Goal: Task Accomplishment & Management: Use online tool/utility

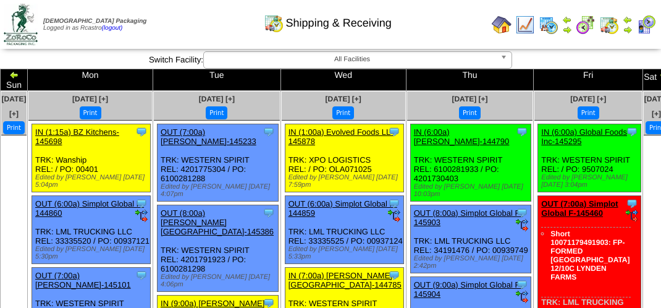
scroll to position [4694, 0]
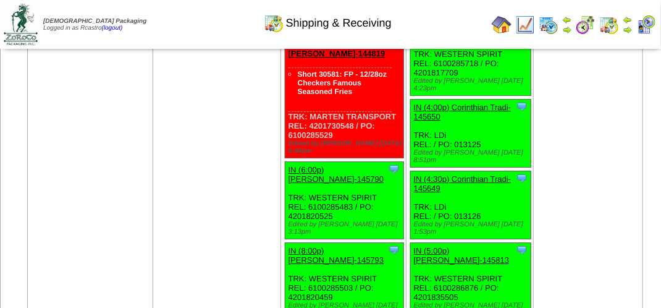
click at [645, 27] on img at bounding box center [646, 25] width 20 height 20
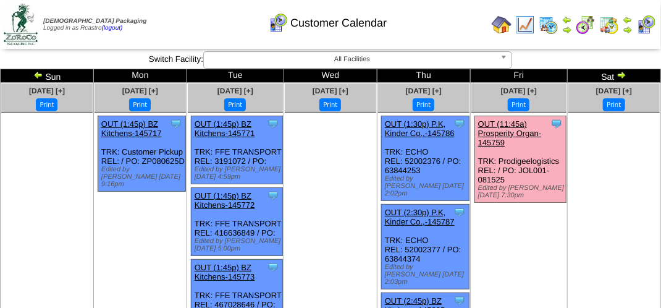
click at [519, 120] on link "OUT (11:45a) Prosperity Organ-145759" at bounding box center [510, 133] width 64 height 28
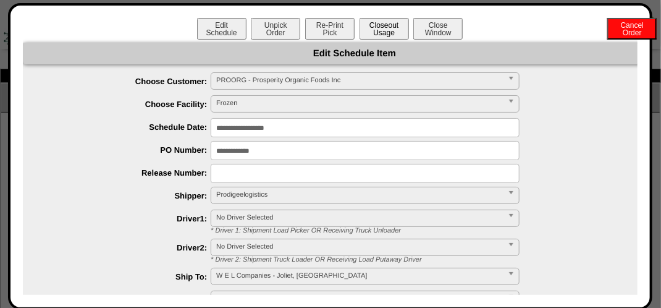
click at [385, 28] on button "Closeout Usage" at bounding box center [383, 29] width 49 height 22
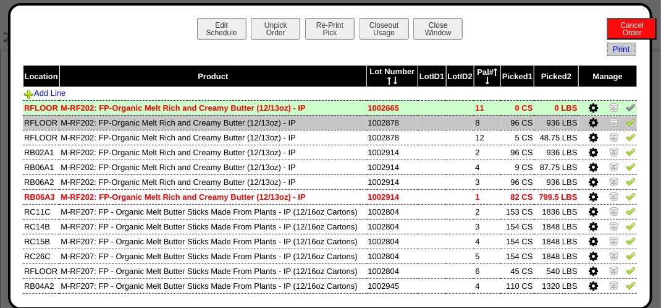
click at [626, 124] on img at bounding box center [631, 122] width 10 height 10
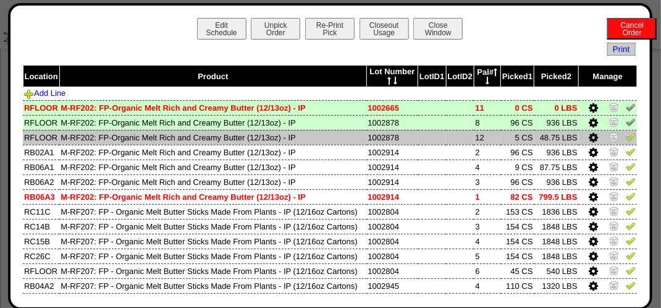
click at [626, 136] on img at bounding box center [631, 137] width 10 height 10
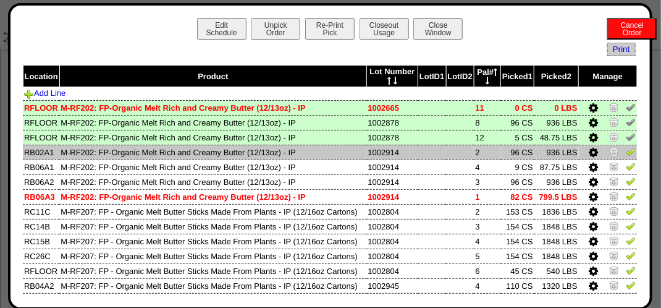
click at [626, 152] on img at bounding box center [631, 151] width 10 height 10
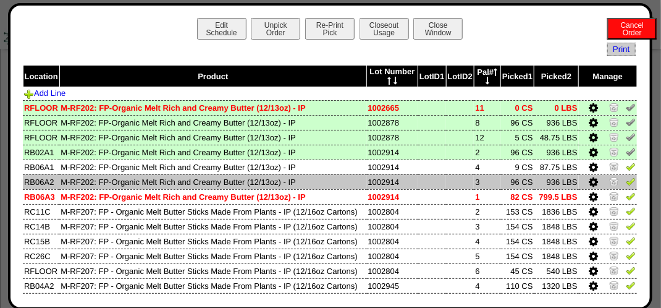
click at [626, 178] on img at bounding box center [631, 181] width 10 height 10
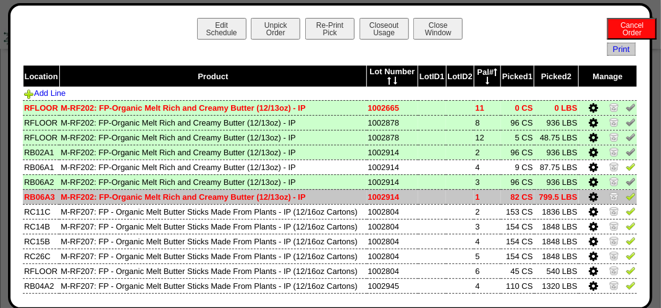
click at [626, 196] on img at bounding box center [631, 196] width 10 height 10
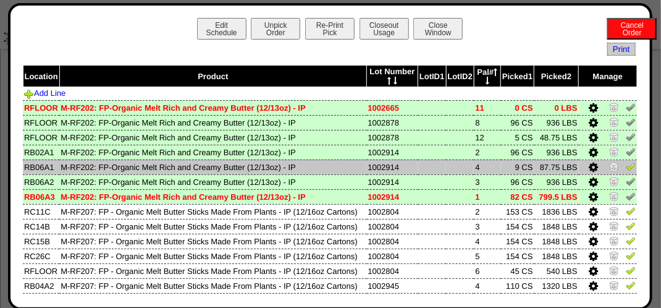
click at [626, 167] on img at bounding box center [631, 166] width 10 height 10
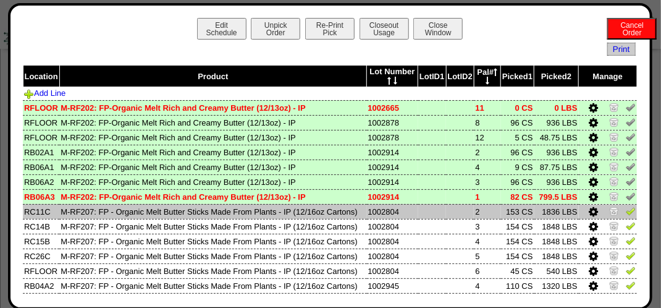
click at [626, 214] on img at bounding box center [631, 211] width 10 height 10
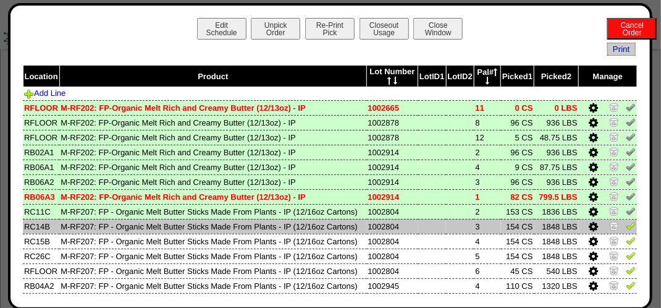
click at [626, 230] on img at bounding box center [631, 225] width 10 height 10
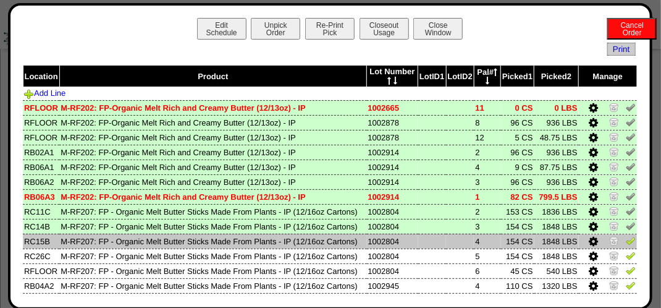
click at [626, 245] on img at bounding box center [631, 240] width 10 height 10
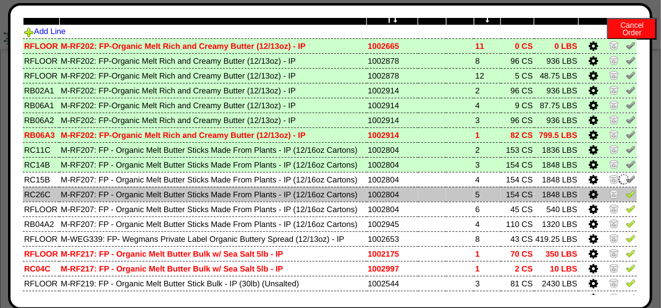
scroll to position [124, 0]
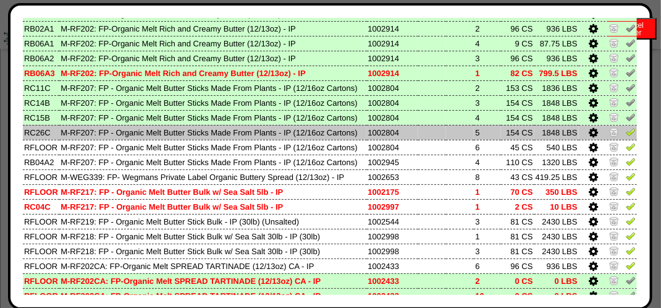
click at [626, 136] on img at bounding box center [631, 132] width 10 height 10
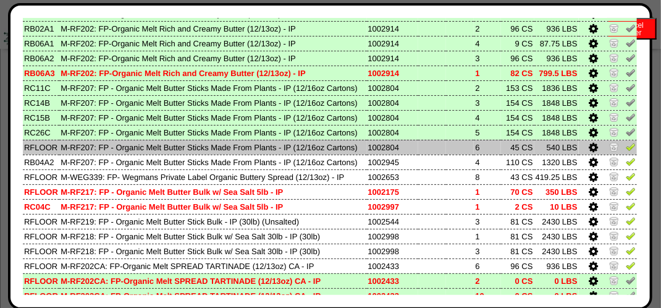
click at [626, 151] on img at bounding box center [631, 146] width 10 height 10
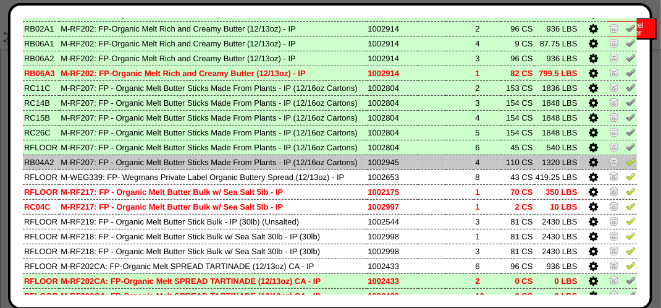
click at [626, 166] on img at bounding box center [631, 161] width 10 height 10
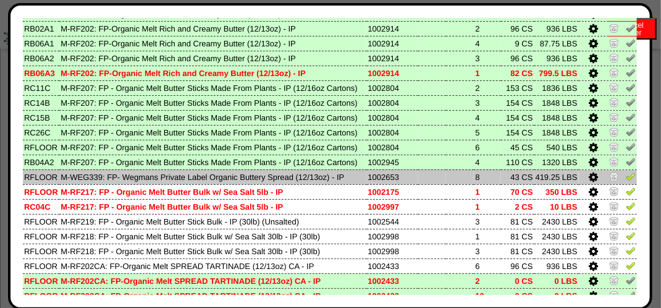
click at [626, 181] on img at bounding box center [631, 176] width 10 height 10
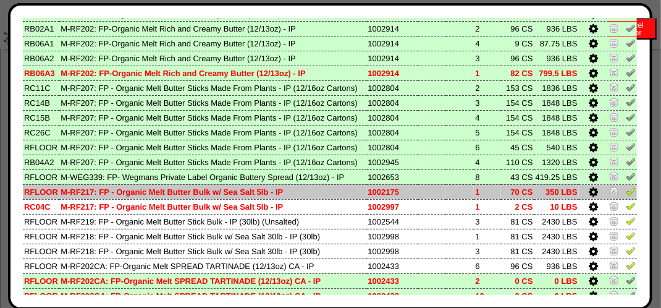
click at [626, 196] on img at bounding box center [631, 191] width 10 height 10
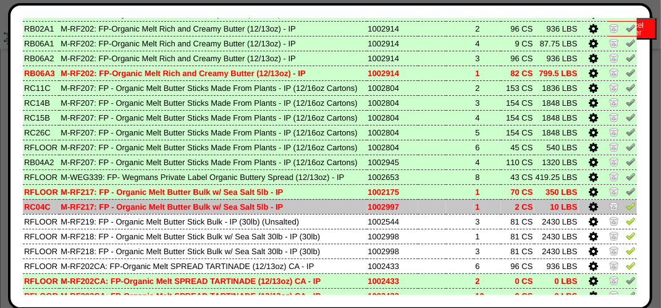
click at [626, 211] on img at bounding box center [631, 206] width 10 height 10
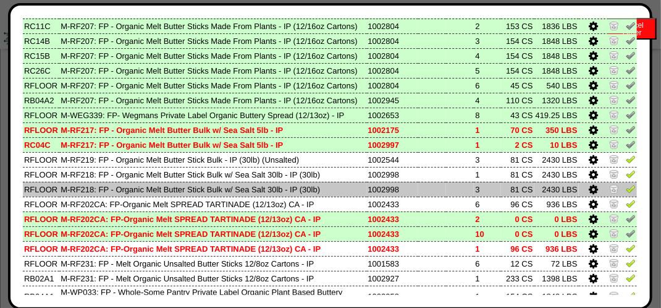
scroll to position [247, 0]
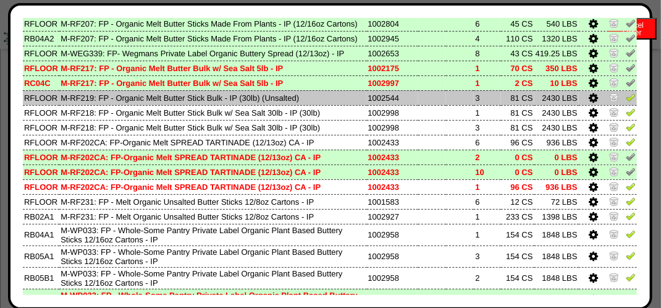
click at [626, 102] on img at bounding box center [631, 97] width 10 height 10
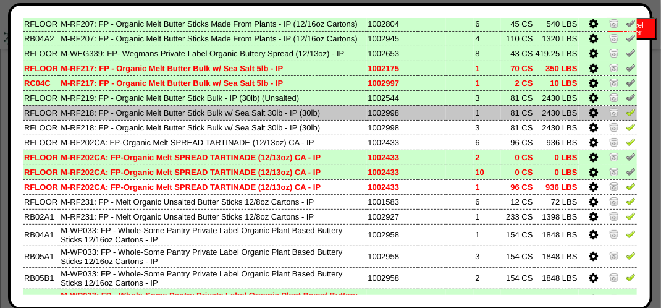
click at [626, 117] on img at bounding box center [631, 112] width 10 height 10
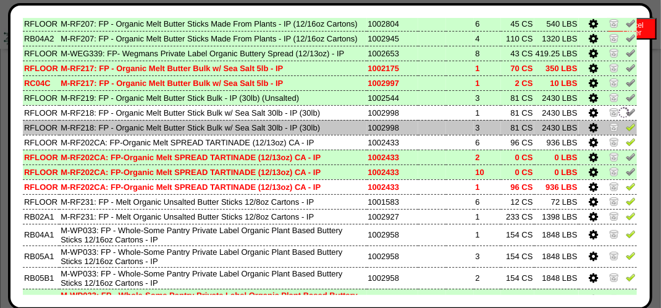
click at [626, 135] on td at bounding box center [608, 127] width 58 height 15
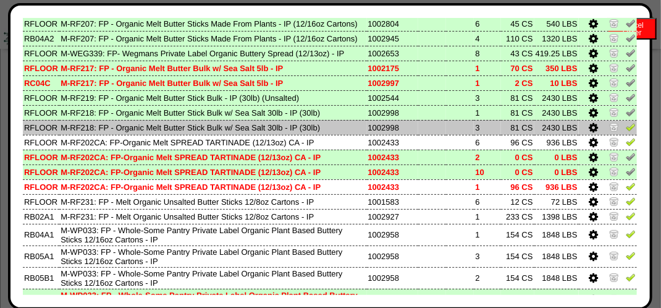
click at [626, 132] on img at bounding box center [631, 127] width 10 height 10
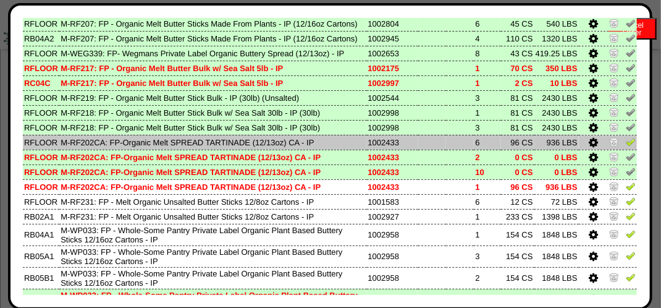
click at [626, 146] on img at bounding box center [631, 141] width 10 height 10
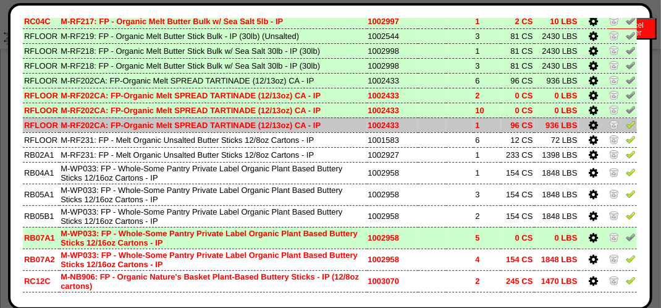
scroll to position [371, 0]
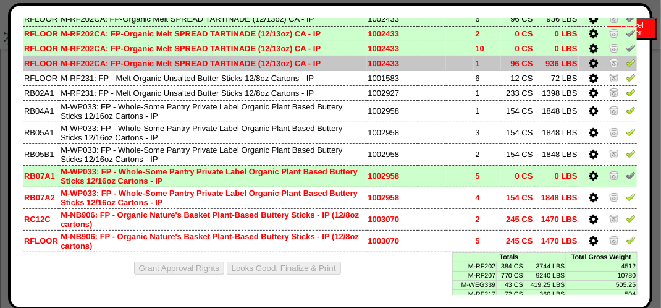
click at [626, 67] on img at bounding box center [631, 62] width 10 height 10
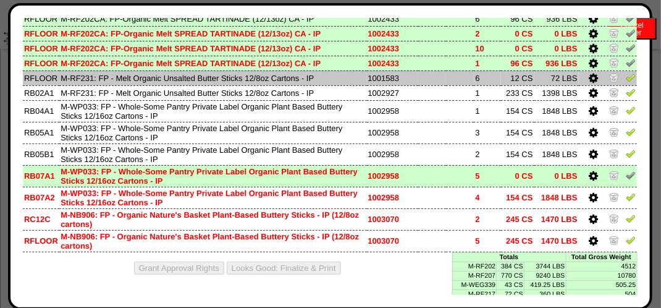
click at [626, 82] on img at bounding box center [631, 77] width 10 height 10
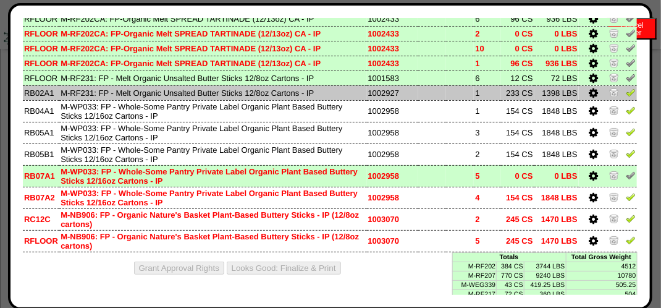
click at [626, 97] on img at bounding box center [631, 92] width 10 height 10
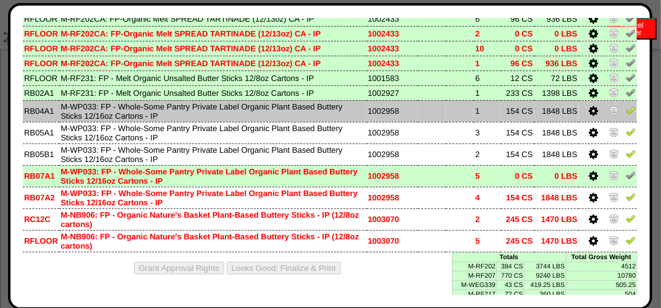
click at [626, 115] on img at bounding box center [631, 110] width 10 height 10
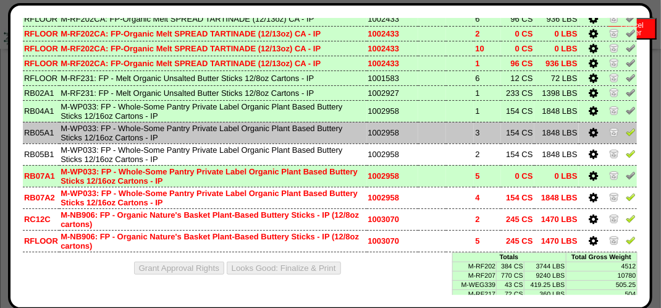
click at [626, 136] on img at bounding box center [631, 132] width 10 height 10
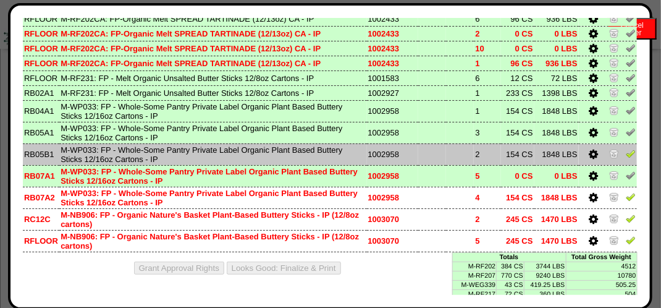
click at [626, 158] on img at bounding box center [631, 153] width 10 height 10
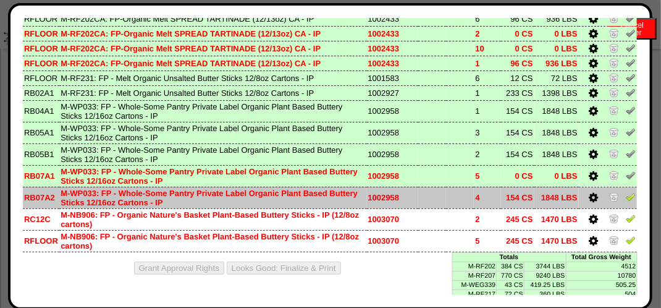
click at [626, 201] on img at bounding box center [631, 196] width 10 height 10
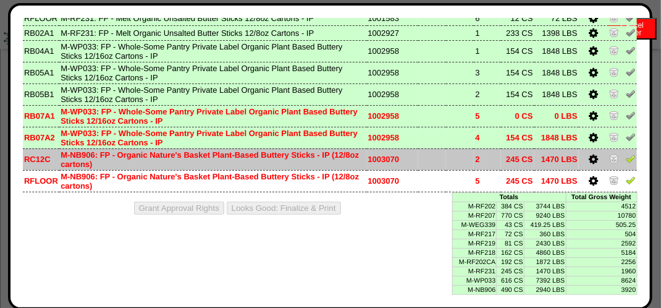
click at [626, 163] on img at bounding box center [631, 158] width 10 height 10
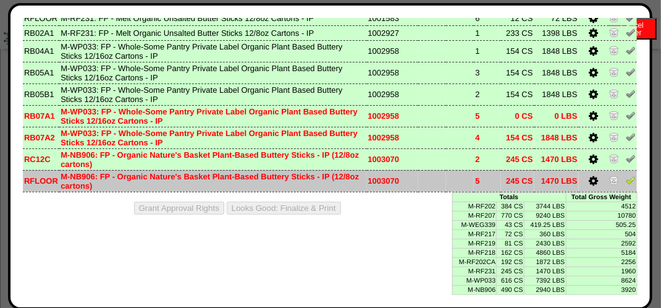
click at [626, 185] on img at bounding box center [631, 180] width 10 height 10
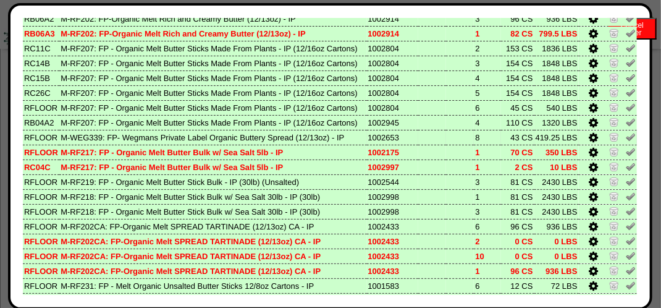
scroll to position [0, 0]
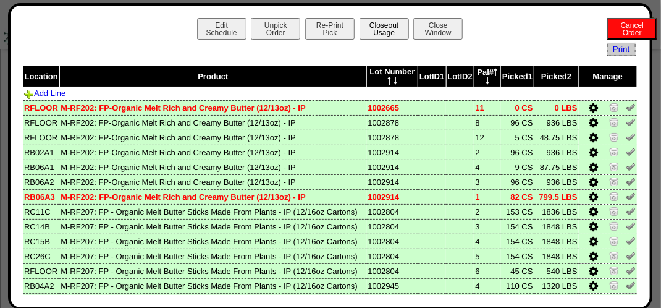
click at [388, 33] on button "Closeout Usage" at bounding box center [383, 29] width 49 height 22
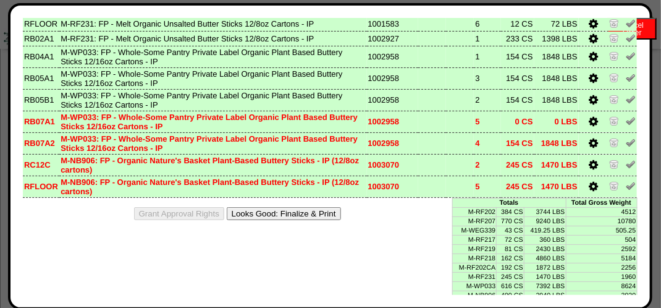
scroll to position [472, 0]
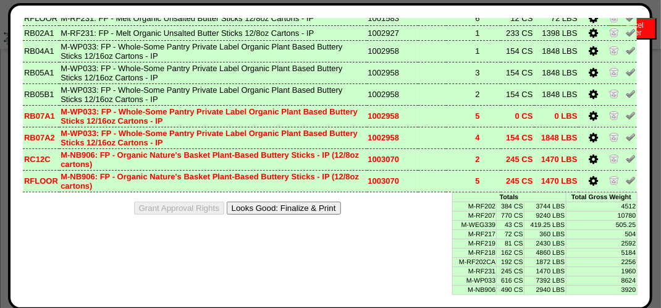
click at [289, 209] on button "Looks Good: Finalize & Print" at bounding box center [284, 207] width 114 height 13
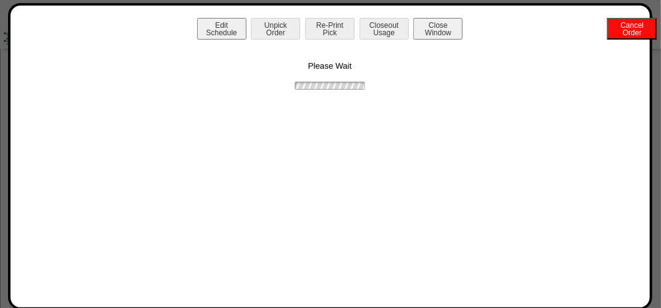
scroll to position [0, 0]
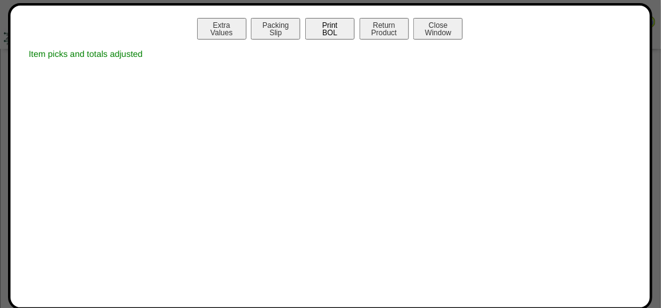
click at [326, 31] on button "Print BOL" at bounding box center [329, 29] width 49 height 22
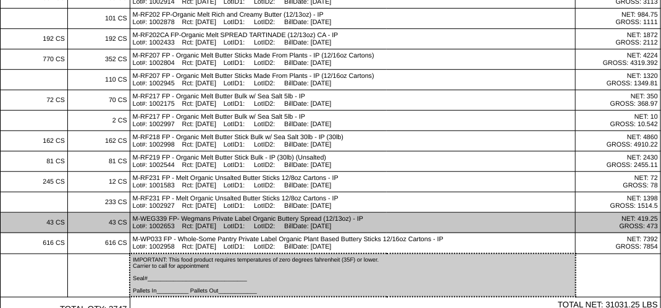
scroll to position [314, 0]
